Goal: Book appointment/travel/reservation

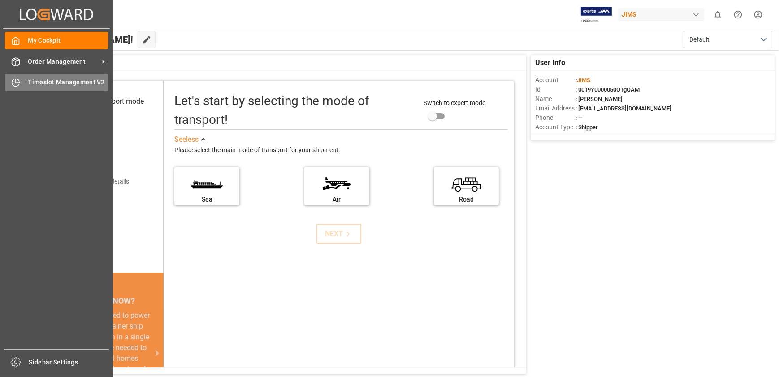
click at [19, 85] on icon at bounding box center [15, 82] width 9 height 9
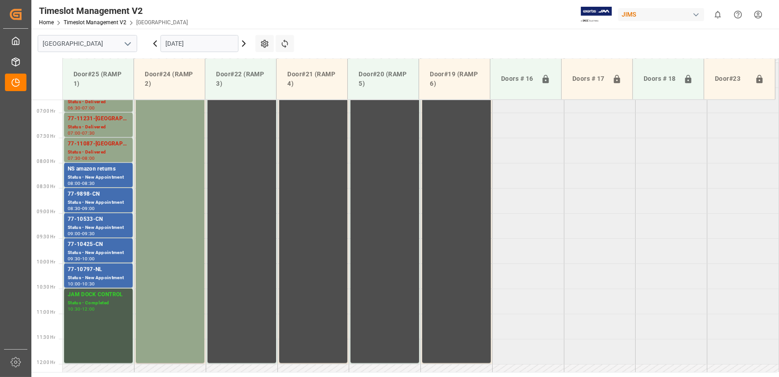
scroll to position [242, 0]
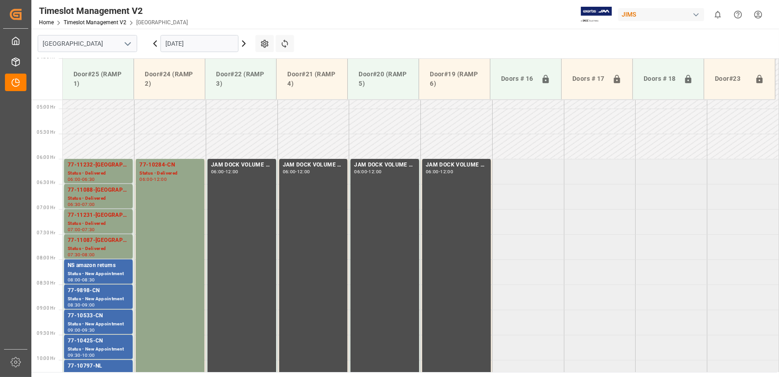
click at [244, 45] on icon at bounding box center [244, 43] width 3 height 5
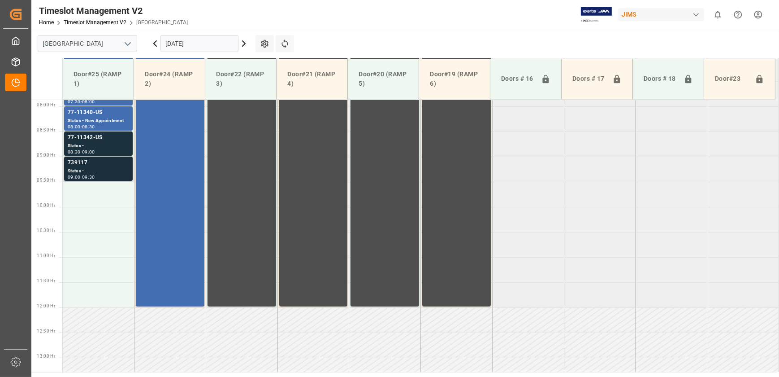
scroll to position [405, 0]
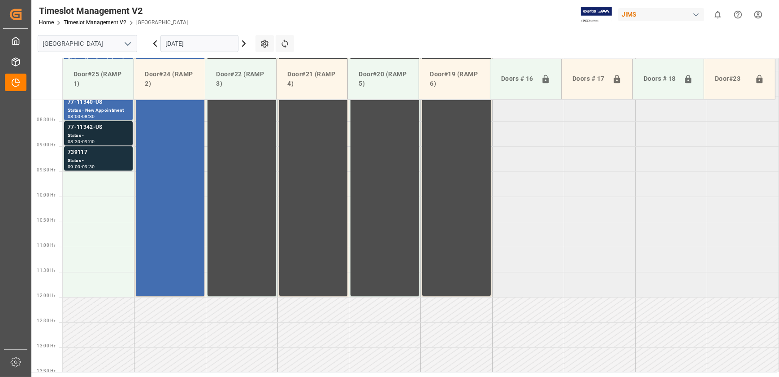
click at [91, 130] on div "77-11342-US" at bounding box center [98, 127] width 61 height 9
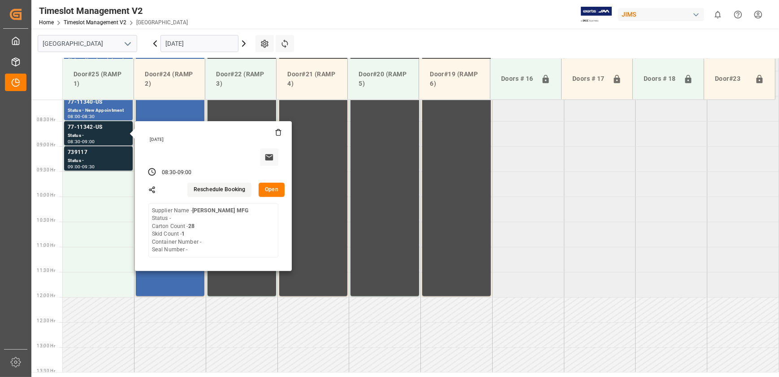
click at [270, 192] on button "Open" at bounding box center [272, 189] width 26 height 14
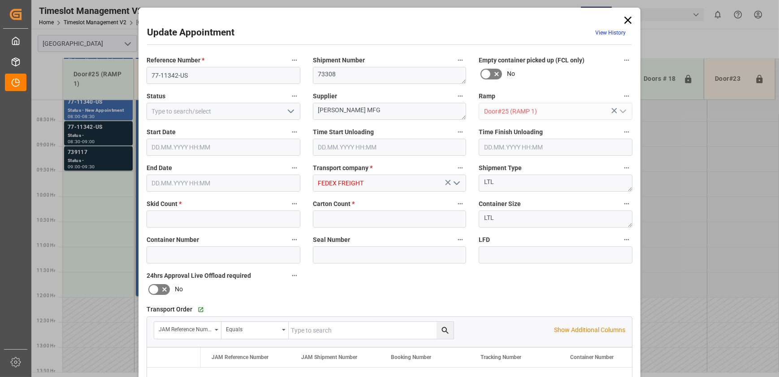
type input "1"
type input "28"
type input "[DATE] 08:30"
type input "[DATE] 09:00"
type input "[DATE] 12:35"
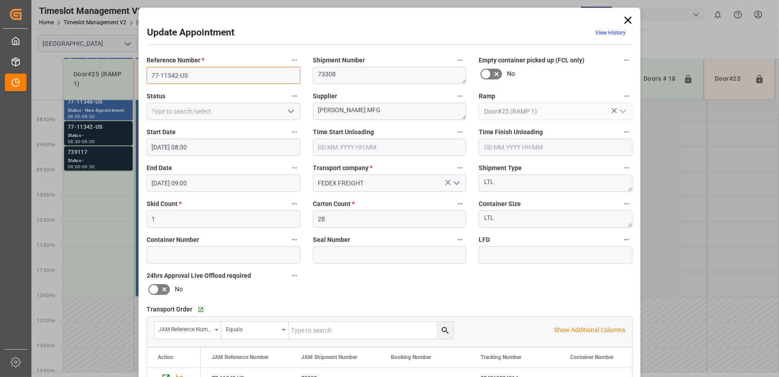
click at [217, 78] on input "77-11342-US" at bounding box center [224, 75] width 154 height 17
drag, startPoint x: 626, startPoint y: 22, endPoint x: 596, endPoint y: 31, distance: 31.9
click at [626, 22] on icon at bounding box center [628, 20] width 13 height 13
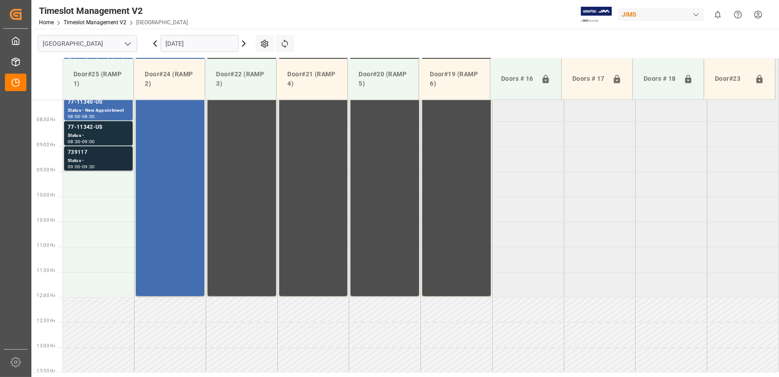
click at [106, 152] on div "739117" at bounding box center [98, 152] width 61 height 9
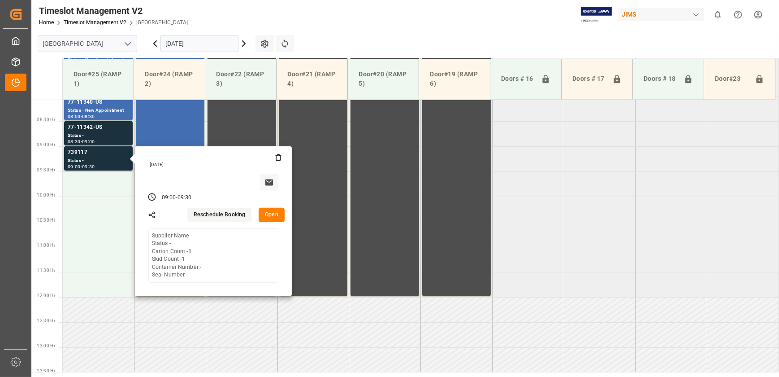
click at [264, 210] on button "Open" at bounding box center [272, 215] width 26 height 14
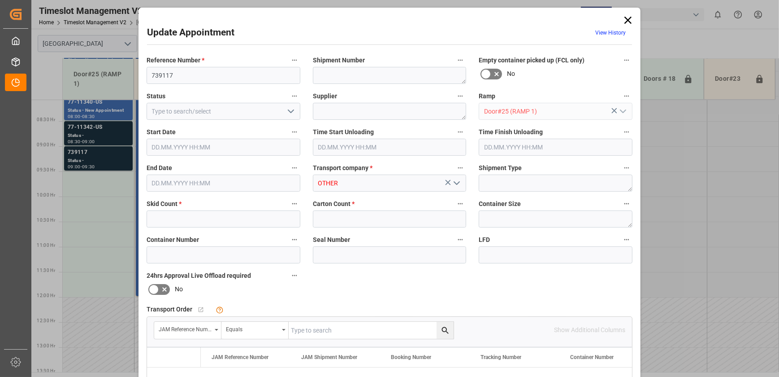
type input "1"
type input "[DATE] 09:00"
type input "[DATE] 09:30"
type input "[DATE] 12:53"
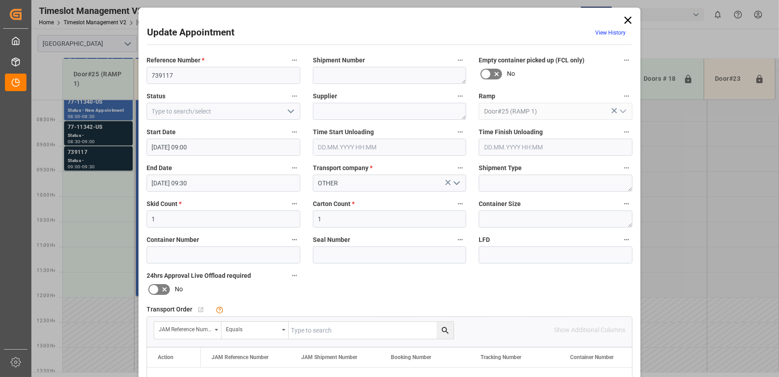
click at [629, 20] on icon at bounding box center [628, 20] width 13 height 13
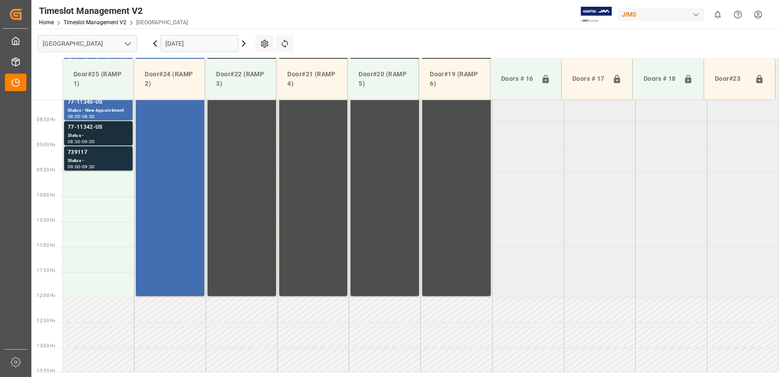
click at [85, 135] on div "Status -" at bounding box center [98, 136] width 61 height 8
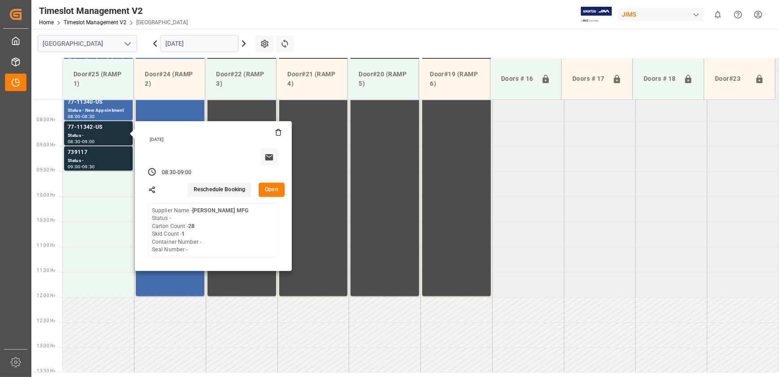
click at [272, 187] on button "Open" at bounding box center [272, 189] width 26 height 14
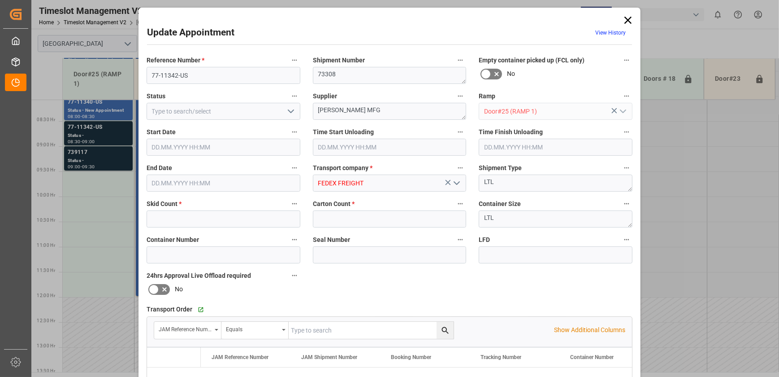
type input "1"
type input "28"
type input "[DATE] 08:30"
type input "[DATE] 09:00"
type input "[DATE] 12:35"
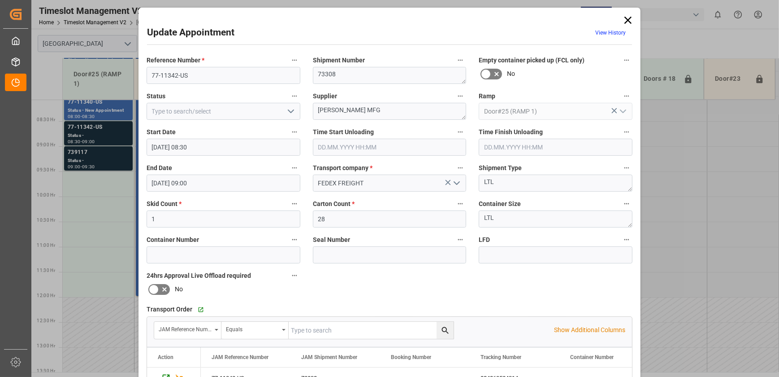
drag, startPoint x: 624, startPoint y: 17, endPoint x: 601, endPoint y: 22, distance: 23.3
click at [625, 18] on icon at bounding box center [628, 20] width 7 height 7
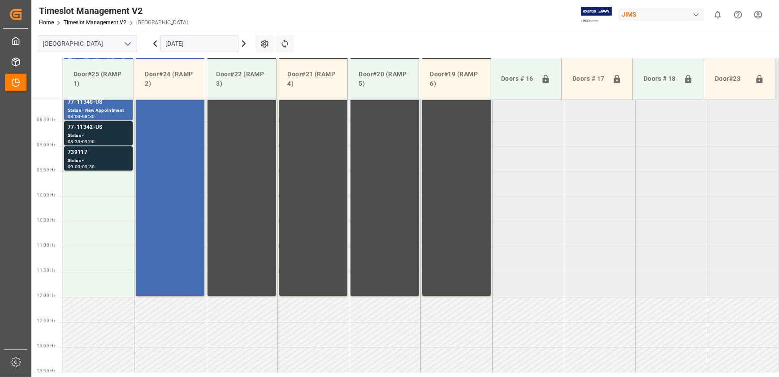
click at [243, 42] on icon at bounding box center [244, 43] width 3 height 5
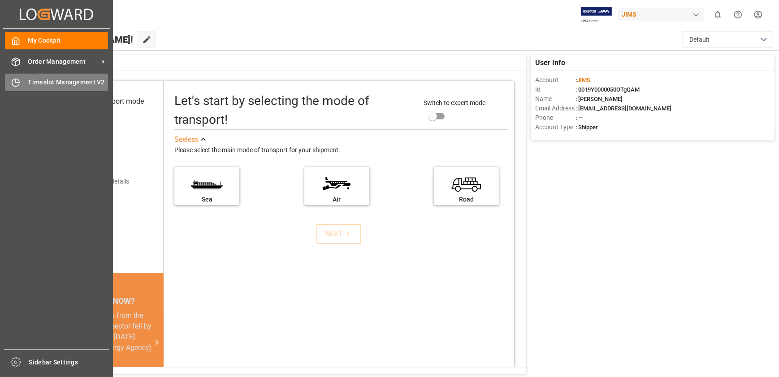
click at [24, 84] on div "Timeslot Management V2 Timeslot Management V2" at bounding box center [56, 82] width 103 height 17
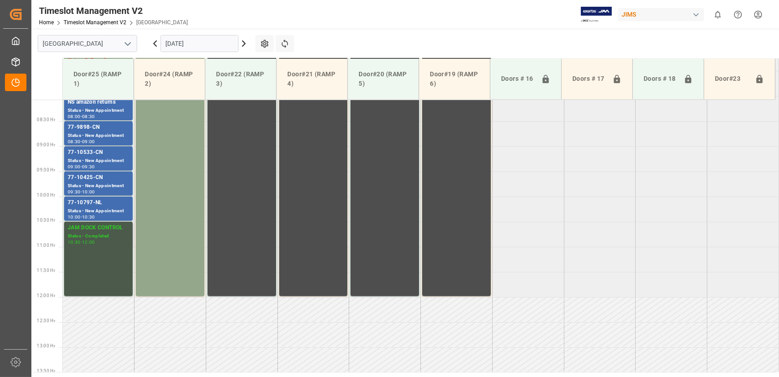
scroll to position [283, 0]
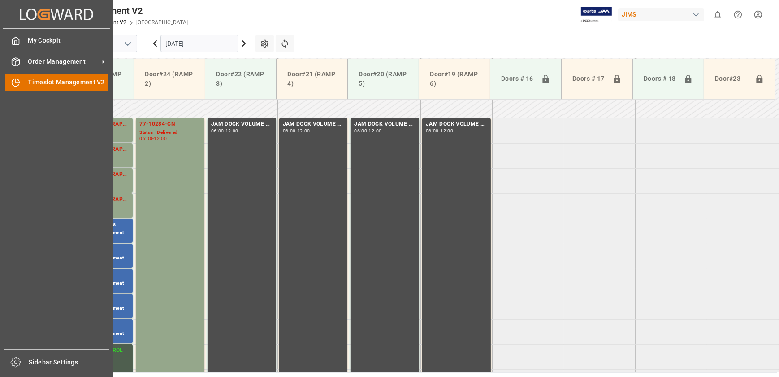
click at [14, 89] on div "Timeslot Management V2 Timeslot Management V2" at bounding box center [56, 82] width 103 height 17
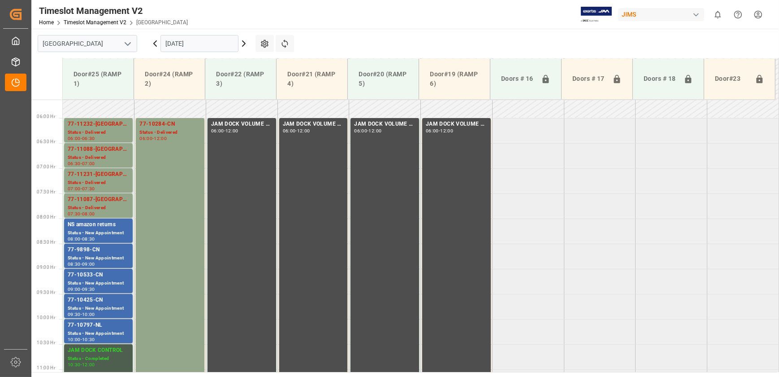
scroll to position [283, 0]
click at [189, 43] on input "[DATE]" at bounding box center [200, 43] width 78 height 17
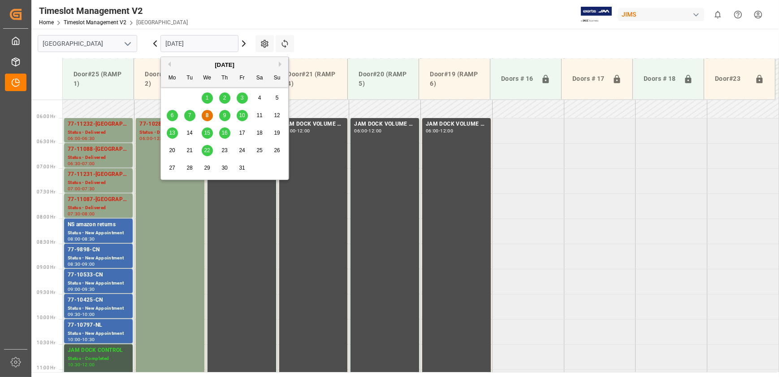
click at [227, 115] on div "9" at bounding box center [224, 115] width 11 height 11
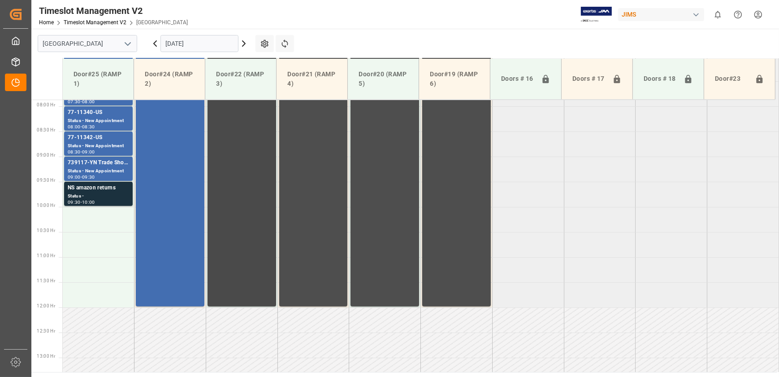
scroll to position [405, 0]
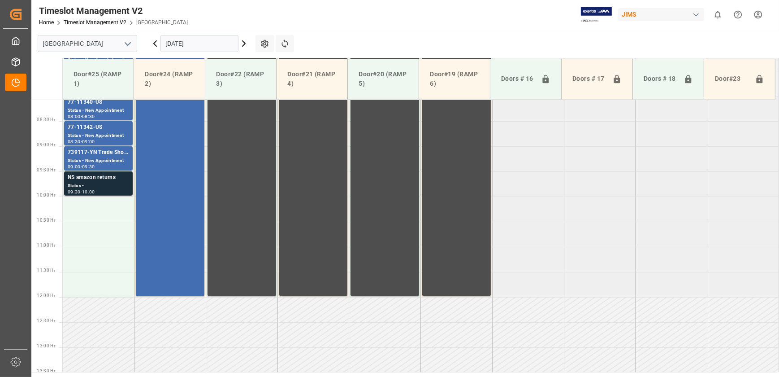
click at [83, 185] on div "Status -" at bounding box center [98, 186] width 61 height 8
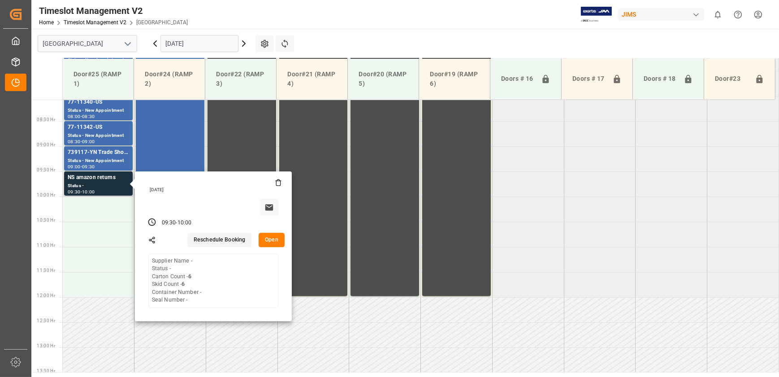
click at [274, 234] on button "Open" at bounding box center [272, 240] width 26 height 14
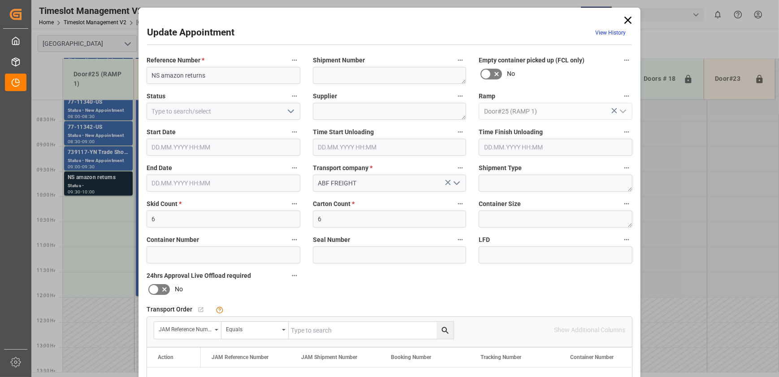
type input "[DATE] 09:30"
type input "09.10.2025 10:00"
type input "08.10.2025 13:16"
click at [290, 111] on icon "open menu" at bounding box center [291, 111] width 11 height 11
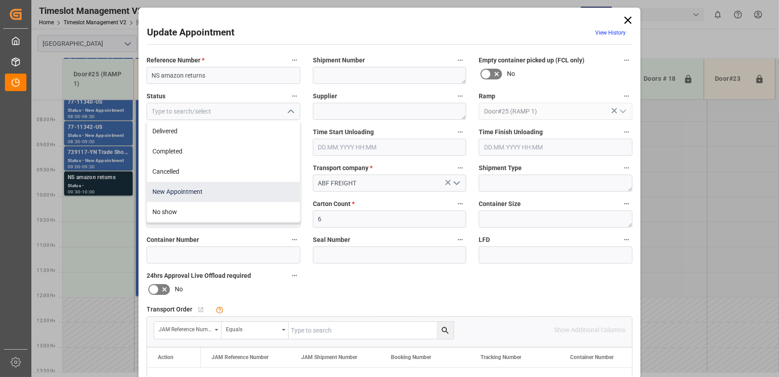
click at [252, 196] on div "New Appointment" at bounding box center [223, 192] width 153 height 20
type input "New Appointment"
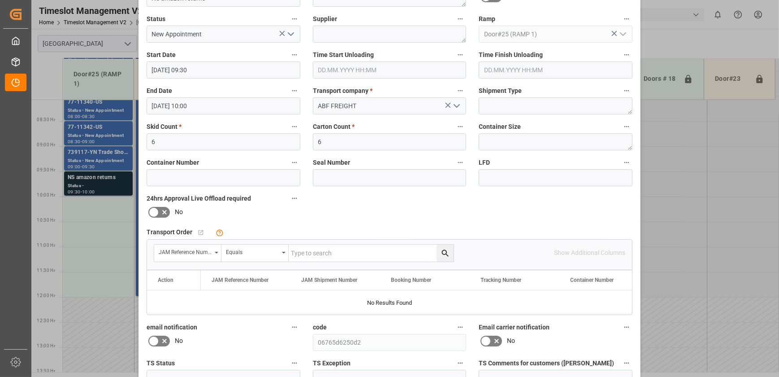
scroll to position [168, 0]
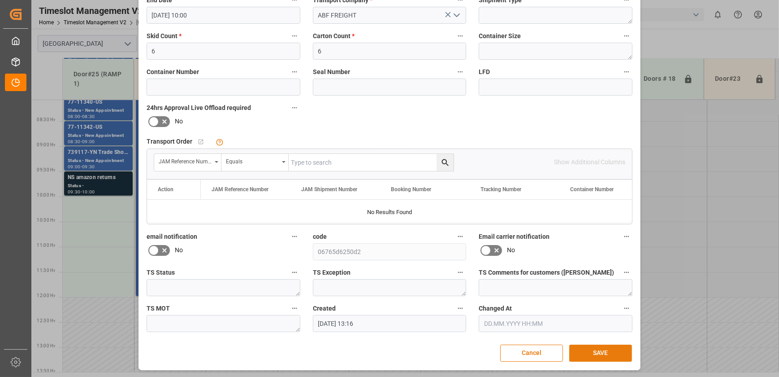
click at [580, 344] on button "SAVE" at bounding box center [600, 352] width 63 height 17
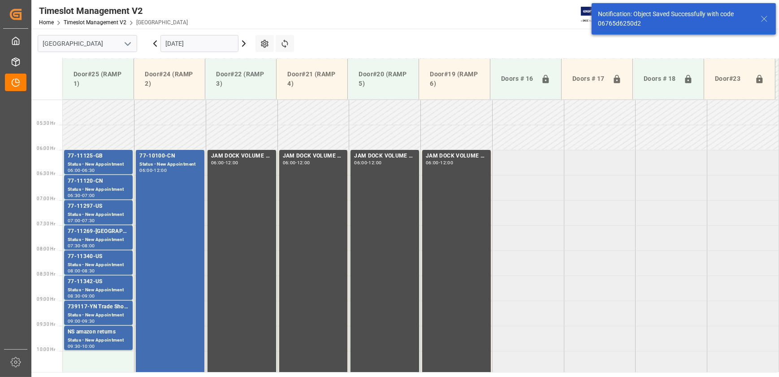
scroll to position [405, 0]
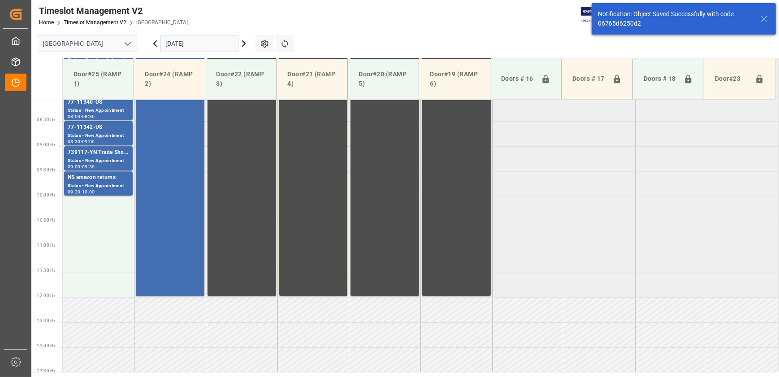
click at [244, 42] on icon at bounding box center [244, 43] width 3 height 5
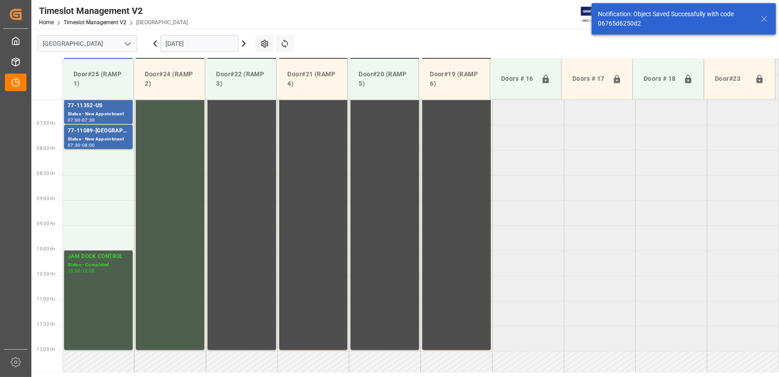
scroll to position [242, 0]
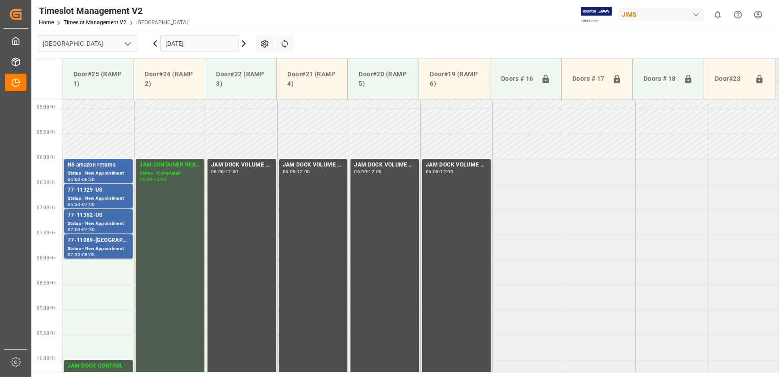
click at [216, 43] on input "[DATE]" at bounding box center [200, 43] width 78 height 17
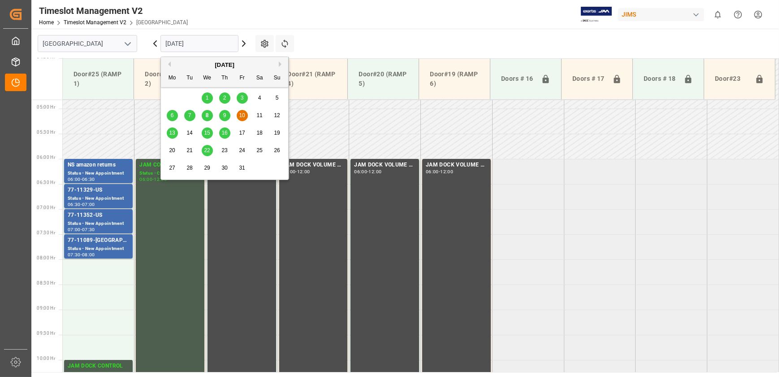
click at [169, 130] on span "13" at bounding box center [172, 133] width 6 height 6
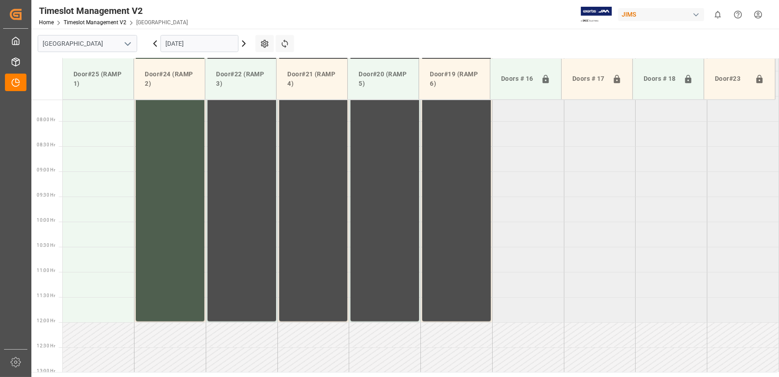
scroll to position [405, 0]
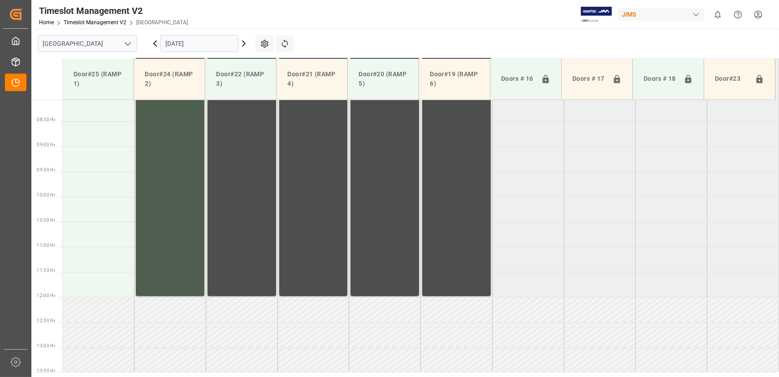
click at [156, 44] on icon at bounding box center [155, 43] width 11 height 11
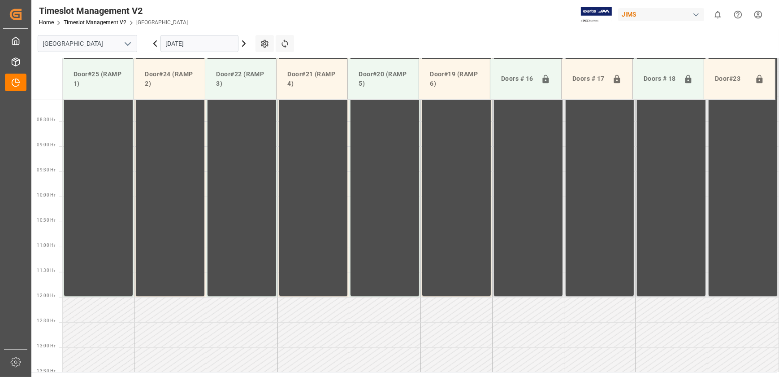
click at [208, 45] on input "12.10.2025" at bounding box center [200, 43] width 78 height 17
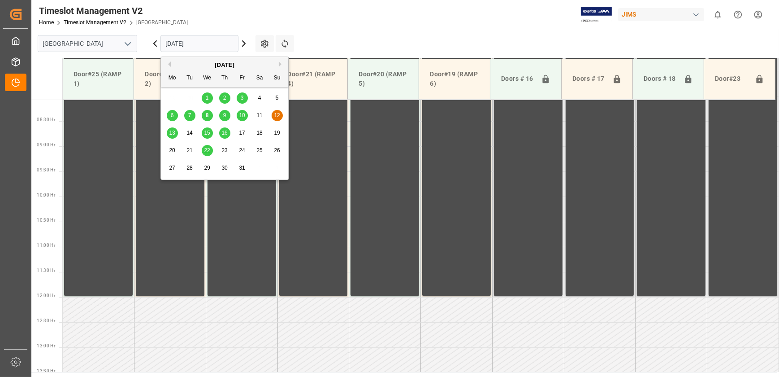
click at [243, 116] on span "10" at bounding box center [242, 115] width 6 height 6
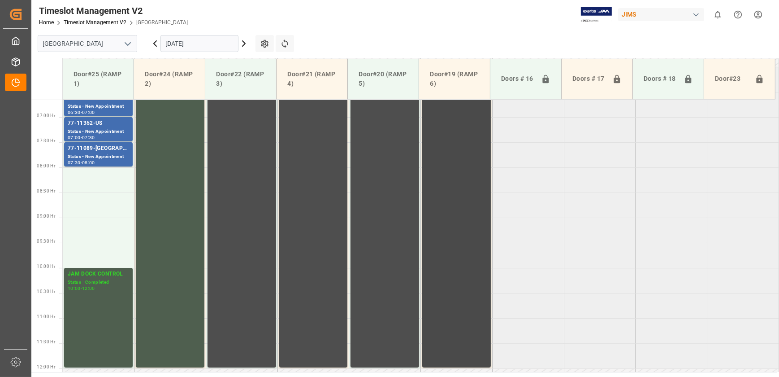
scroll to position [202, 0]
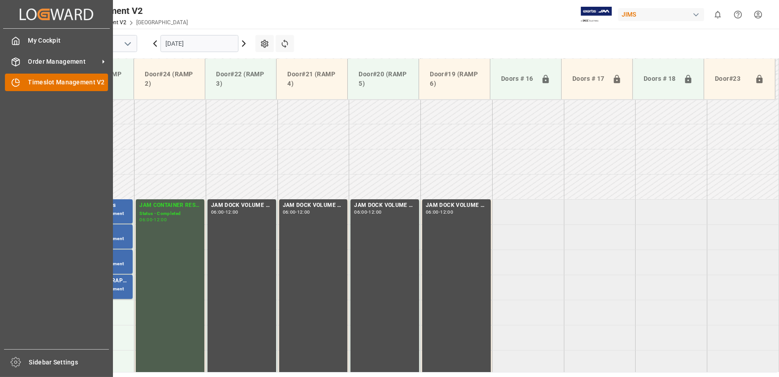
click at [25, 83] on div "Timeslot Management V2 Timeslot Management V2" at bounding box center [56, 82] width 103 height 17
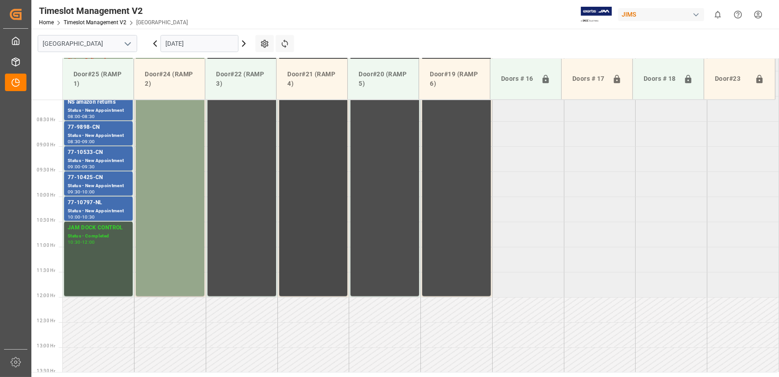
scroll to position [283, 0]
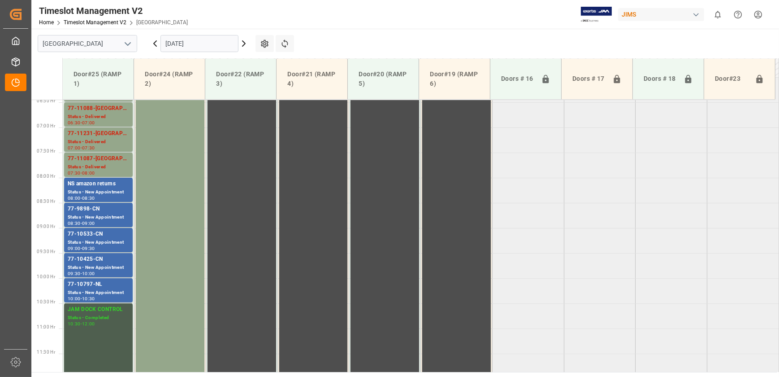
scroll to position [324, 0]
click at [101, 209] on div "77-9898-CN" at bounding box center [98, 208] width 61 height 9
click at [105, 237] on div "77-10533-CN" at bounding box center [98, 234] width 61 height 9
click at [115, 289] on div "Status - New Appointment" at bounding box center [98, 293] width 61 height 8
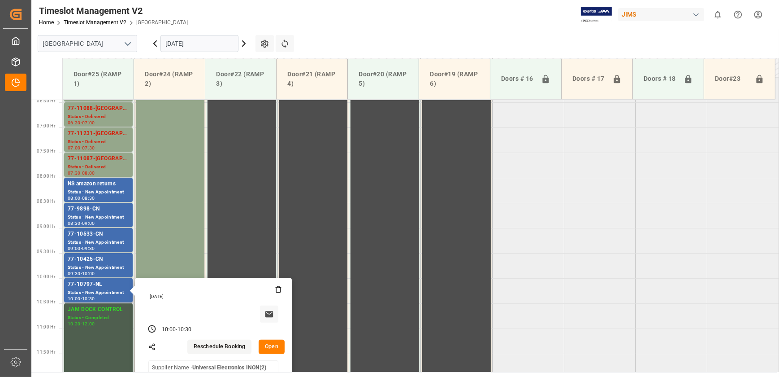
click at [267, 345] on button "Open" at bounding box center [272, 346] width 26 height 14
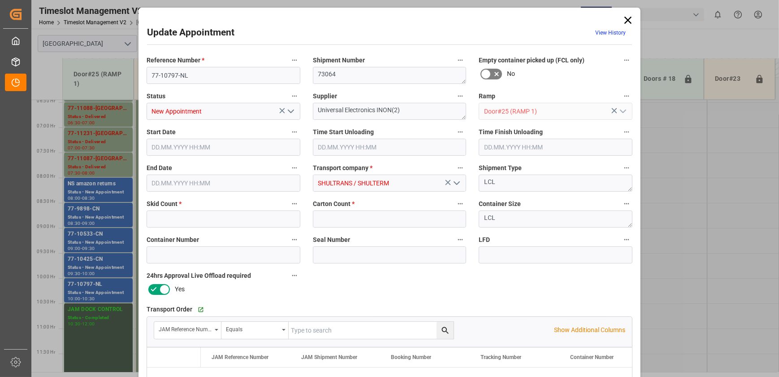
type input "2"
type input "08.10.2025 10:00"
type input "08.10.2025 10:30"
type input "07.10.2025 13:01"
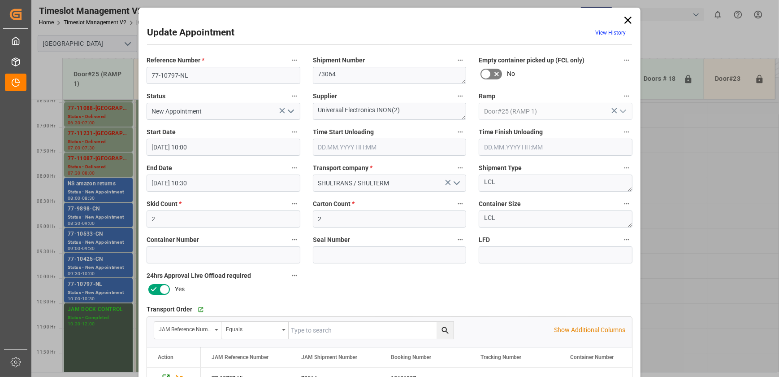
click at [292, 113] on icon "open menu" at bounding box center [291, 111] width 11 height 11
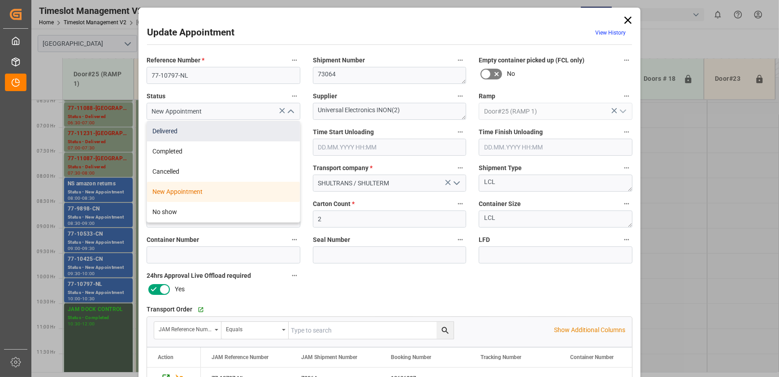
click at [261, 126] on div "Delivered" at bounding box center [223, 131] width 153 height 20
type input "Delivered"
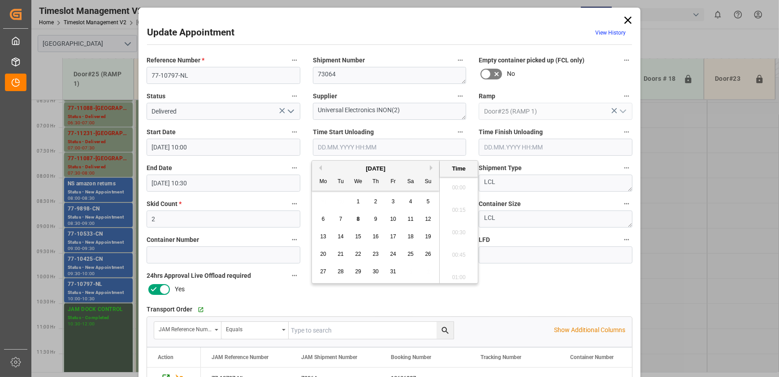
click at [365, 143] on input "text" at bounding box center [390, 147] width 154 height 17
click at [361, 218] on div "8" at bounding box center [358, 219] width 11 height 11
click at [460, 254] on li "10:00" at bounding box center [459, 252] width 38 height 22
type input "08.10.2025 10:00"
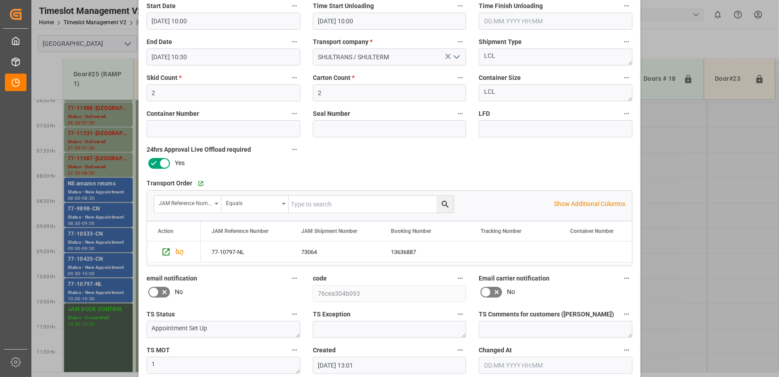
scroll to position [86, 0]
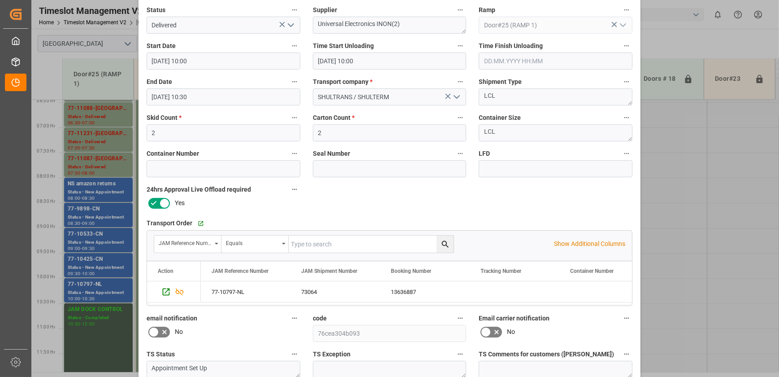
click at [205, 96] on input "08.10.2025 10:30" at bounding box center [224, 96] width 154 height 17
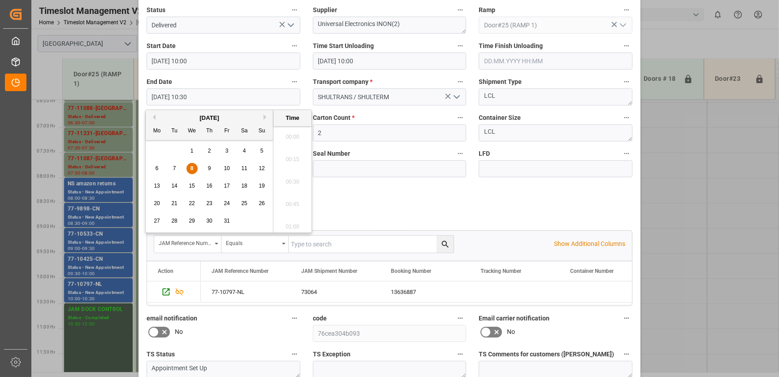
scroll to position [899, 0]
click at [205, 96] on input "08.10.2025 10:30" at bounding box center [224, 96] width 154 height 17
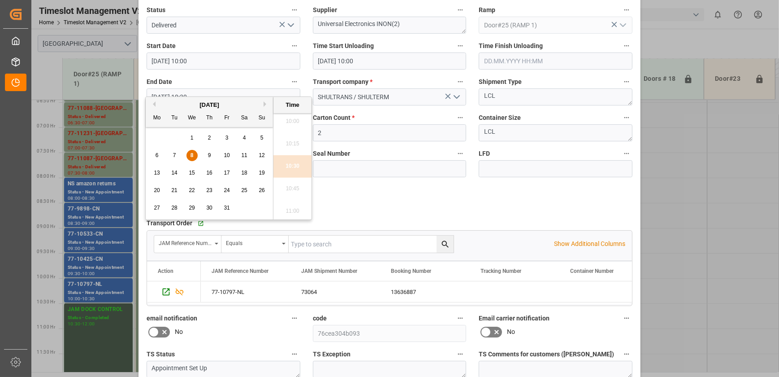
scroll to position [168, 0]
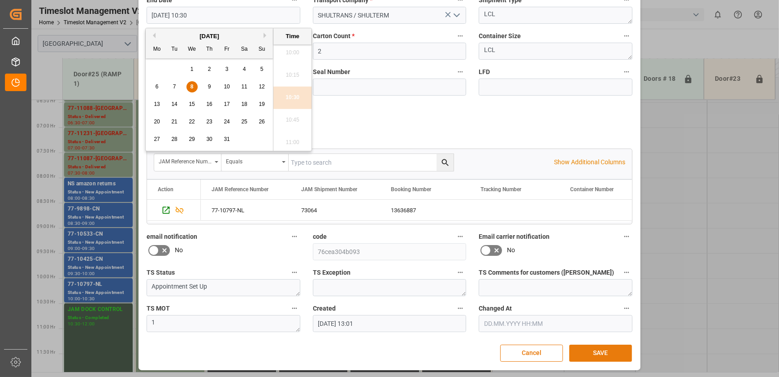
click at [599, 352] on button "SAVE" at bounding box center [600, 352] width 63 height 17
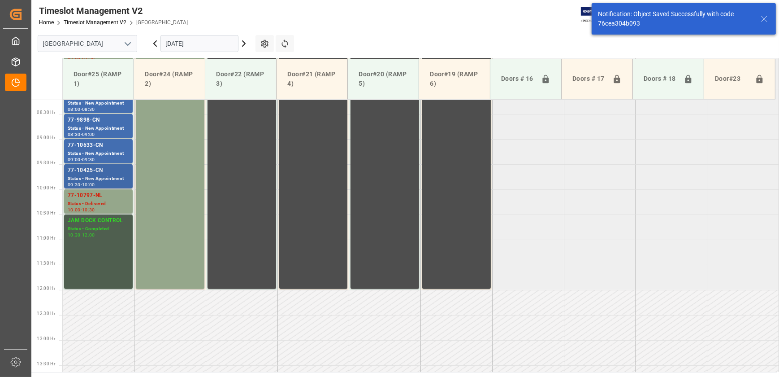
scroll to position [374, 0]
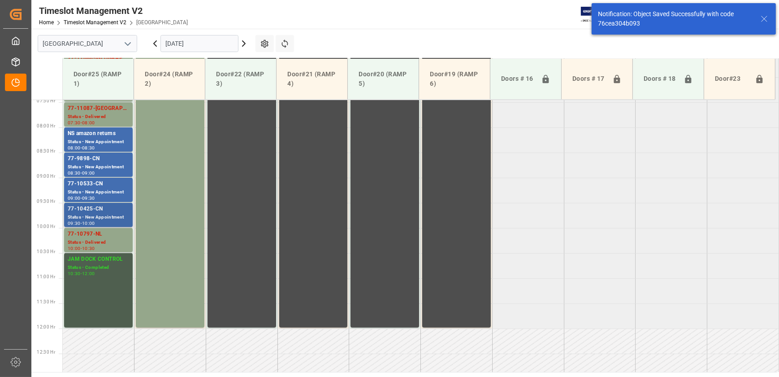
click at [110, 219] on div "Status - New Appointment" at bounding box center [98, 217] width 61 height 8
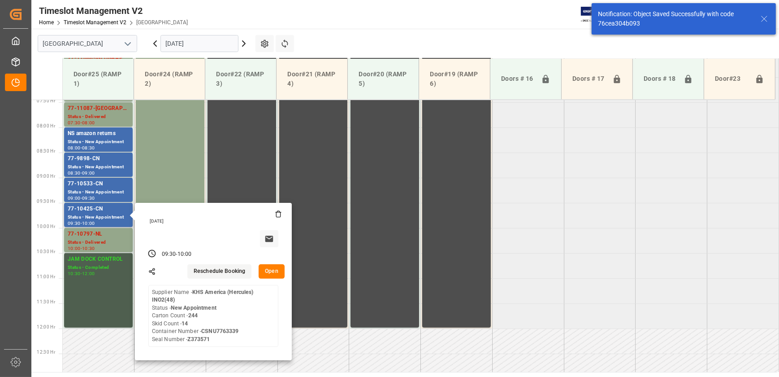
click at [270, 270] on button "Open" at bounding box center [272, 271] width 26 height 14
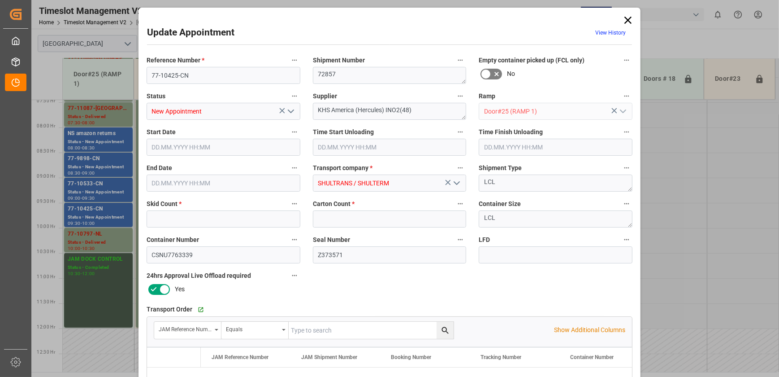
type input "14"
type input "244"
type input "08.10.2025 09:30"
type input "08.10.2025 10:00"
type input "07.10.2025 13:01"
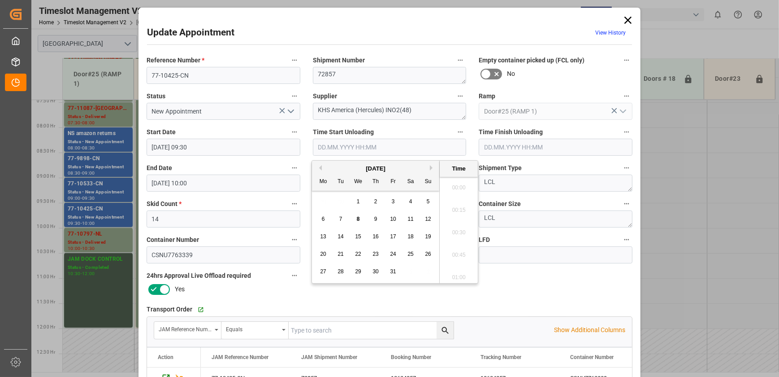
click at [345, 147] on input "text" at bounding box center [390, 147] width 154 height 17
paste input "08.10.2025 10:30"
type input "08.10.2025 10:30"
click at [291, 109] on icon "open menu" at bounding box center [291, 111] width 11 height 11
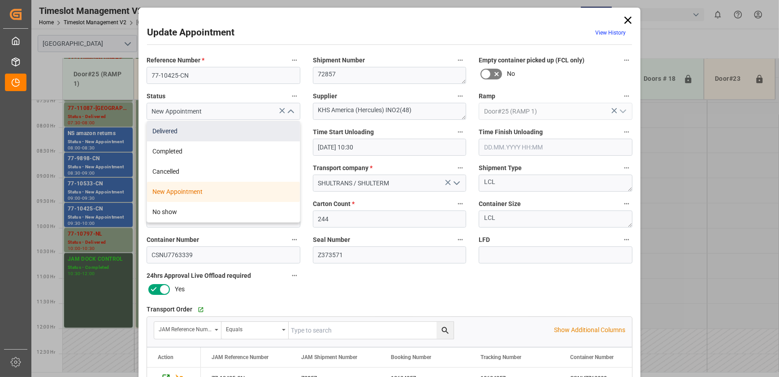
click at [275, 122] on div "Delivered" at bounding box center [223, 131] width 153 height 20
type input "Delivered"
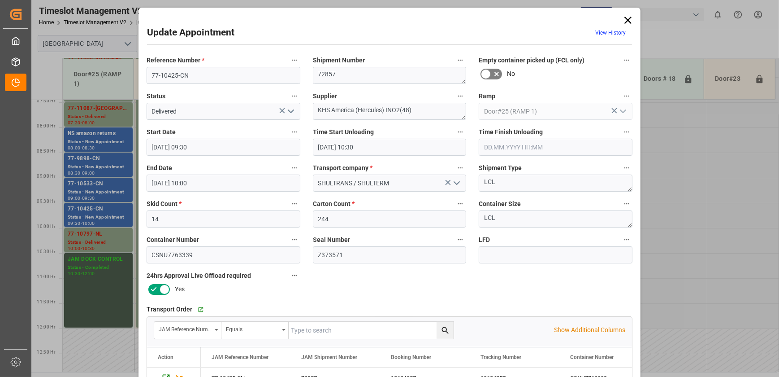
scroll to position [168, 0]
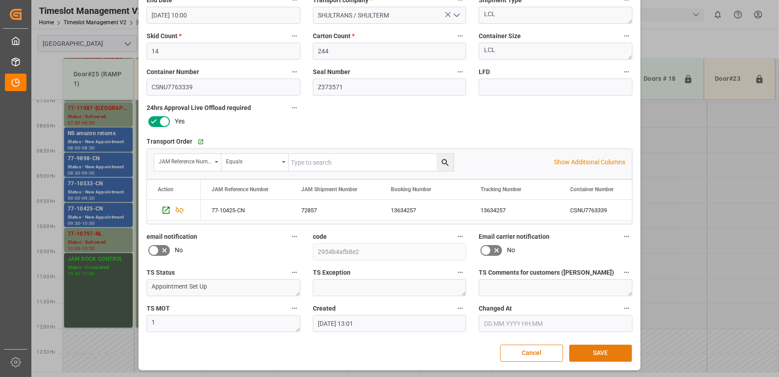
click at [604, 351] on button "SAVE" at bounding box center [600, 352] width 63 height 17
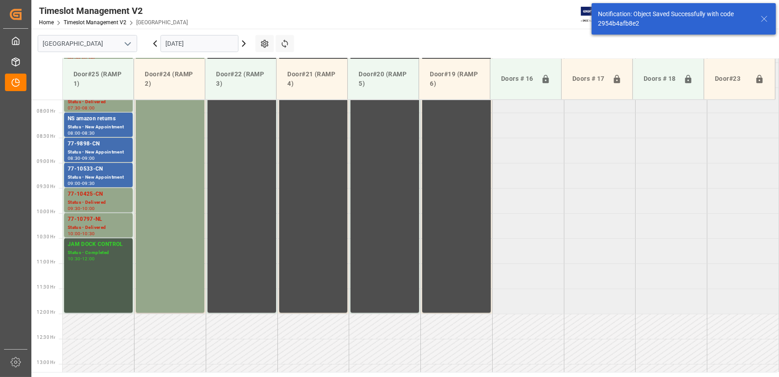
scroll to position [405, 0]
